Goal: Information Seeking & Learning: Learn about a topic

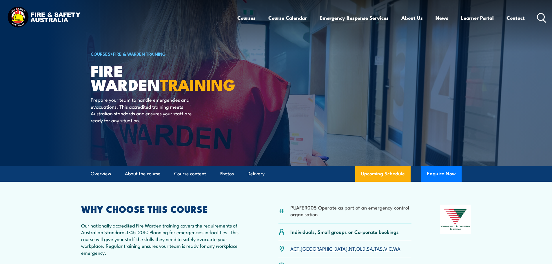
click at [216, 170] on li "Photos" at bounding box center [224, 174] width 19 height 16
click at [224, 178] on link "Photos" at bounding box center [227, 173] width 14 height 15
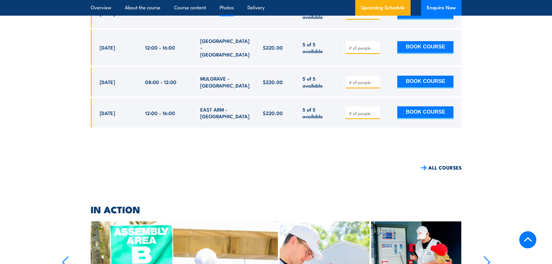
scroll to position [3834, 0]
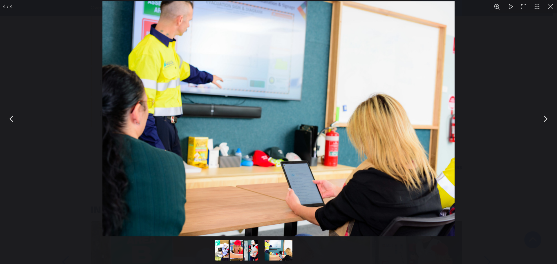
click at [537, 119] on button "You can close this modal content with the ESC key" at bounding box center [544, 119] width 14 height 14
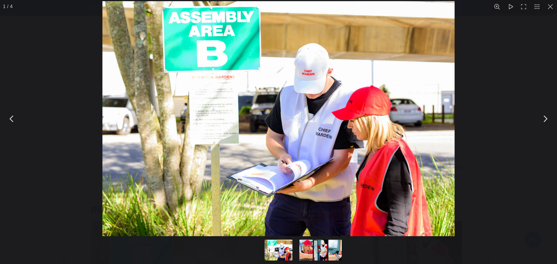
click at [537, 121] on button "You can close this modal content with the ESC key" at bounding box center [544, 119] width 14 height 14
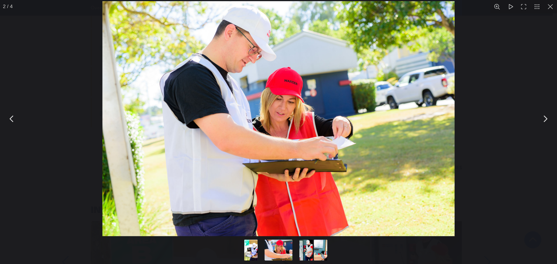
click at [537, 121] on button "You can close this modal content with the ESC key" at bounding box center [544, 119] width 14 height 14
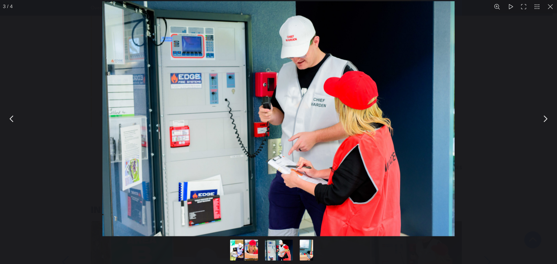
click at [537, 120] on button "You can close this modal content with the ESC key" at bounding box center [544, 119] width 14 height 14
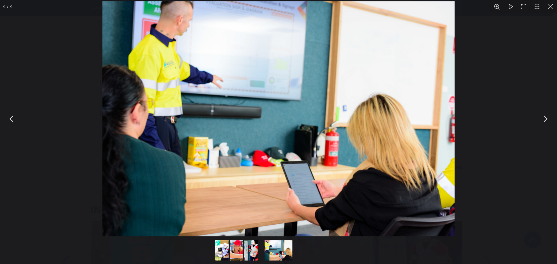
click at [537, 120] on button "You can close this modal content with the ESC key" at bounding box center [544, 119] width 14 height 14
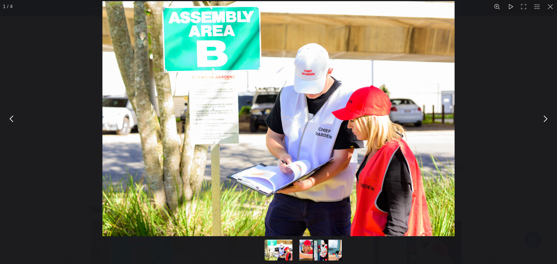
click at [550, 7] on button "You can close this modal content with the ESC key" at bounding box center [549, 6] width 13 height 13
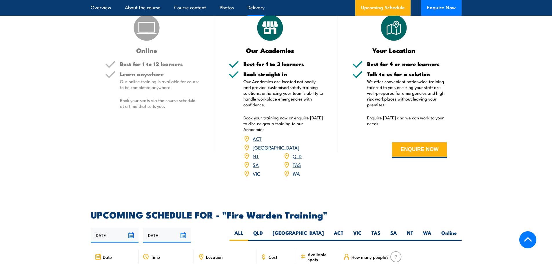
scroll to position [790, 0]
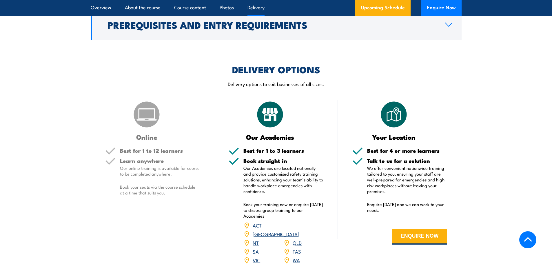
click at [220, 7] on li "Photos" at bounding box center [224, 8] width 19 height 16
click at [228, 7] on link "Photos" at bounding box center [227, 7] width 14 height 15
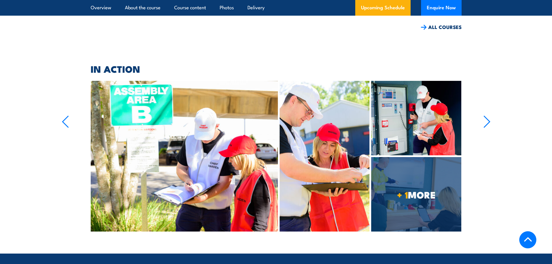
scroll to position [3980, 0]
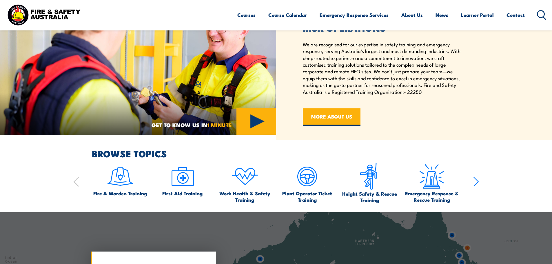
scroll to position [232, 0]
